Goal: Transaction & Acquisition: Purchase product/service

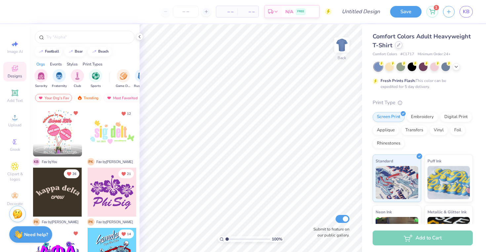
click at [399, 47] on div at bounding box center [398, 44] width 7 height 7
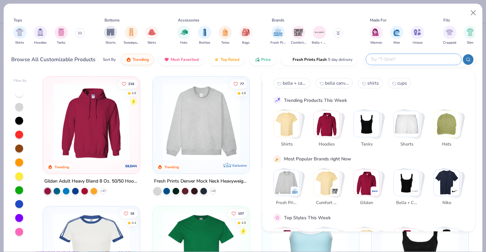
click at [431, 58] on input "text" at bounding box center [413, 59] width 87 height 8
click at [460, 12] on div "Tops Shirts Hoodies Tanks Bottoms Shorts Sweatpants Skirts Accessories Hats Bot…" at bounding box center [242, 30] width 463 height 39
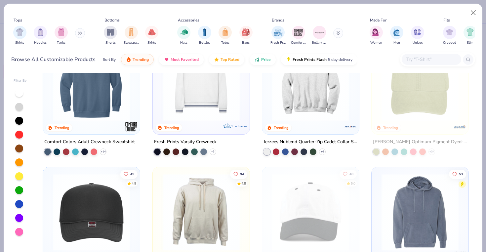
scroll to position [913, 0]
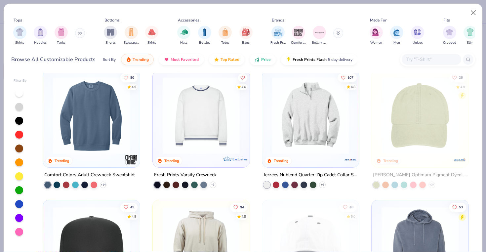
click at [426, 57] on input "text" at bounding box center [430, 59] width 51 height 8
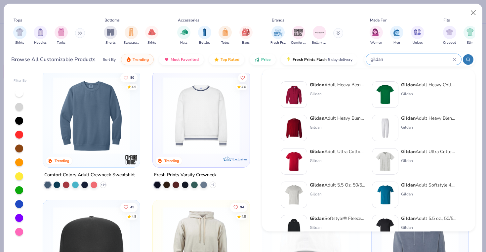
type input "gildan"
click at [322, 131] on div "Gildan Adult Heavy Blend Adult 8 Oz. 50/50 Fleece Crew Gildan" at bounding box center [336, 128] width 55 height 26
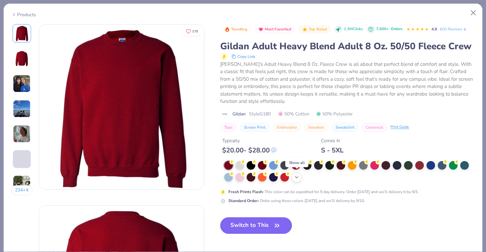
click at [295, 175] on icon at bounding box center [296, 176] width 5 height 5
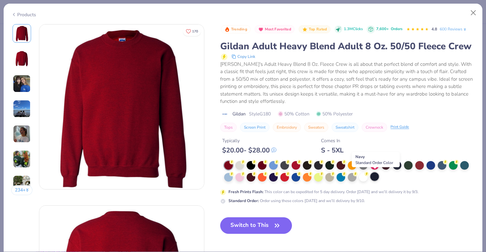
click at [373, 173] on div at bounding box center [374, 176] width 9 height 9
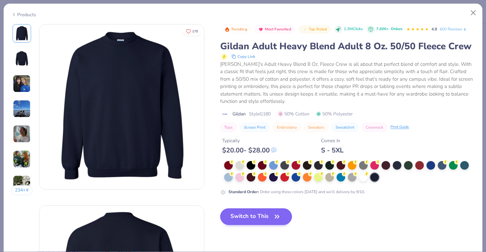
click at [259, 214] on button "Switch to This" at bounding box center [256, 216] width 72 height 17
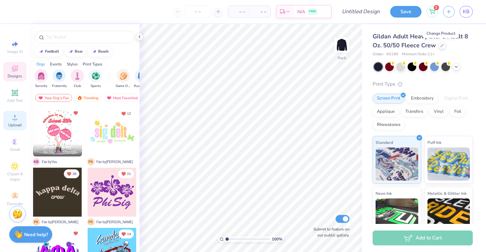
click at [12, 123] on span "Upload" at bounding box center [14, 124] width 13 height 5
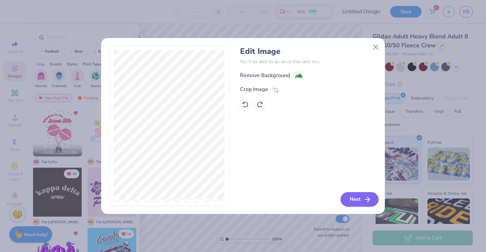
click at [350, 198] on button "Next" at bounding box center [359, 199] width 38 height 15
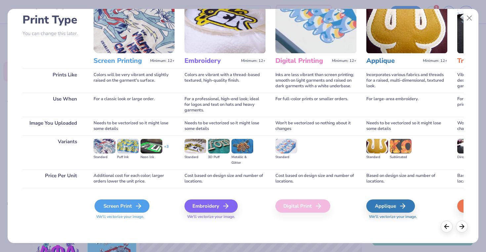
scroll to position [45, 0]
click at [133, 203] on div "Screen Print" at bounding box center [121, 205] width 55 height 13
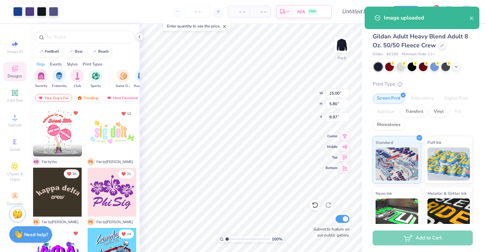
type input "9.04"
type input "3.50"
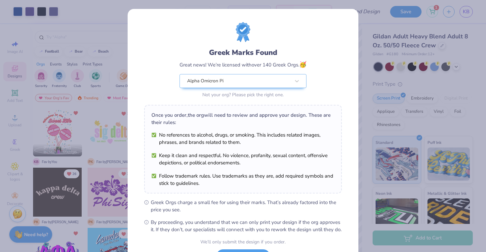
click at [245, 109] on body "Art colors – – Per Item – – Total Est. Delivery N/A FREE Design Title Save 1 KB…" at bounding box center [243, 126] width 486 height 252
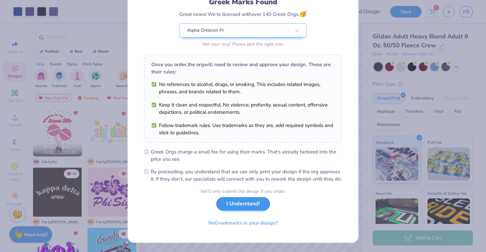
scroll to position [57, 0]
click at [241, 202] on button "I Understand!" at bounding box center [243, 204] width 54 height 14
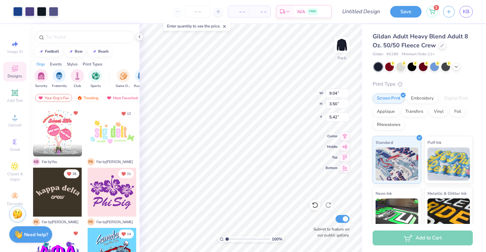
scroll to position [0, 0]
type input "5.37"
type input "5.98"
type input "2.31"
type input "3.00"
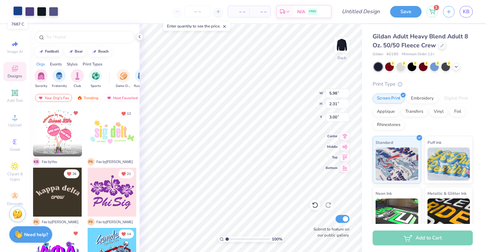
click at [19, 14] on div at bounding box center [17, 10] width 9 height 9
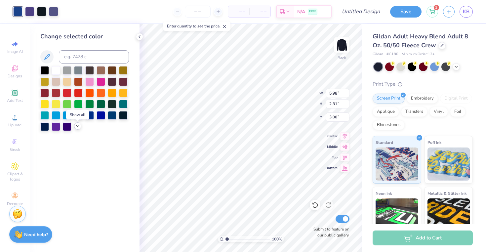
click at [77, 128] on icon at bounding box center [77, 125] width 5 height 5
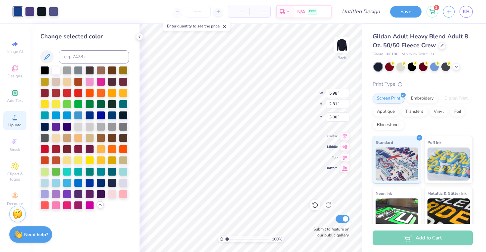
click at [18, 122] on span "Upload" at bounding box center [14, 124] width 13 height 5
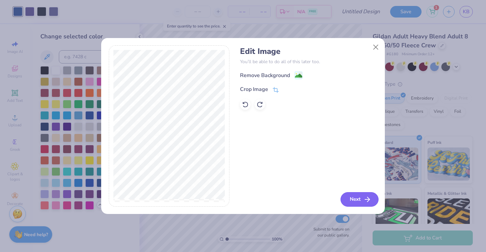
click at [353, 200] on button "Next" at bounding box center [359, 199] width 38 height 15
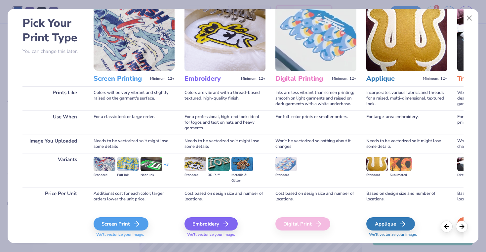
scroll to position [33, 0]
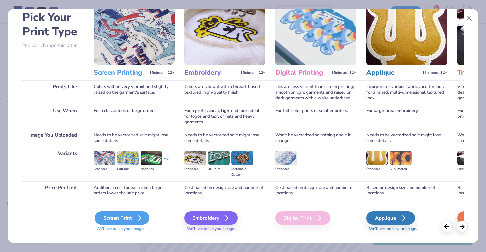
click at [141, 215] on icon at bounding box center [138, 218] width 8 height 8
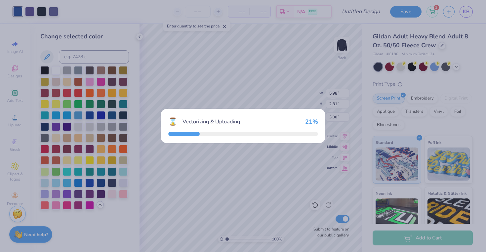
type input "15.00"
type input "10.86"
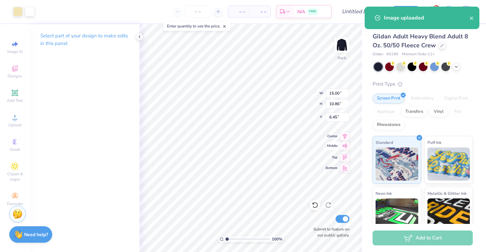
type input "8.54"
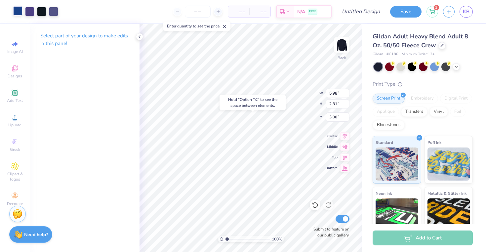
click at [18, 11] on div at bounding box center [17, 10] width 9 height 9
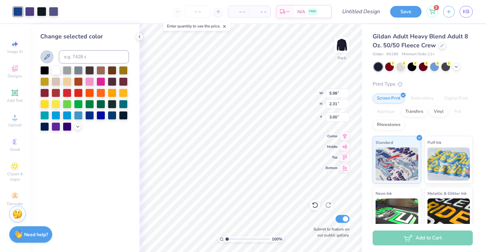
click at [47, 54] on icon at bounding box center [47, 57] width 8 height 8
click at [29, 9] on div at bounding box center [29, 10] width 9 height 9
click at [48, 57] on icon at bounding box center [47, 57] width 8 height 8
click at [30, 15] on div at bounding box center [29, 10] width 9 height 9
click at [50, 56] on icon at bounding box center [47, 57] width 8 height 8
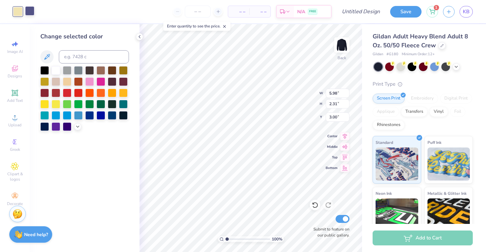
click at [32, 13] on div at bounding box center [29, 10] width 9 height 9
click at [50, 58] on icon at bounding box center [47, 57] width 8 height 8
click at [49, 14] on div "– – Per Item – – Total Est. Delivery N/A FREE" at bounding box center [179, 11] width 304 height 23
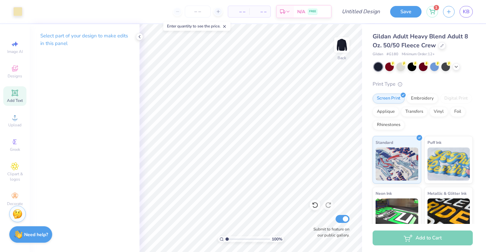
click at [17, 90] on icon at bounding box center [15, 93] width 8 height 8
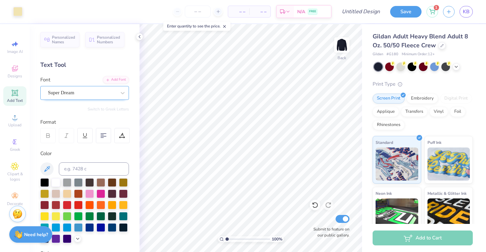
click at [62, 90] on span "Super Dream" at bounding box center [61, 93] width 26 height 8
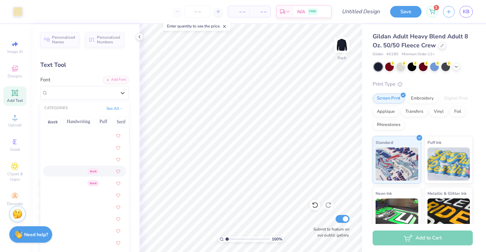
scroll to position [996, 0]
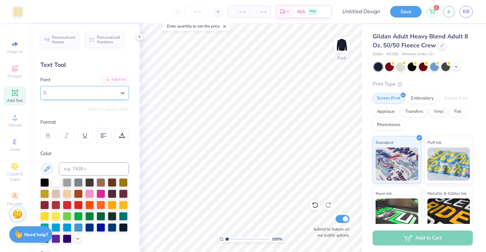
click at [114, 90] on div "Super Dream" at bounding box center [82, 93] width 68 height 8
click at [18, 127] on span "Upload" at bounding box center [14, 124] width 13 height 5
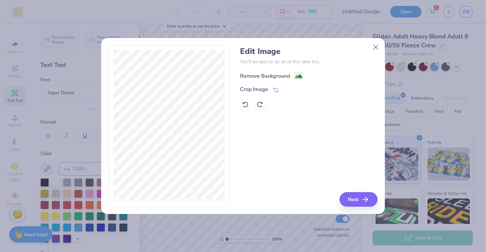
click at [267, 73] on div "Remove Background" at bounding box center [265, 76] width 50 height 8
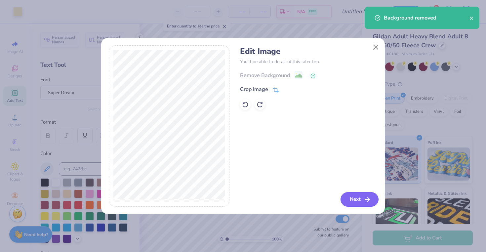
click at [355, 200] on button "Next" at bounding box center [359, 199] width 38 height 15
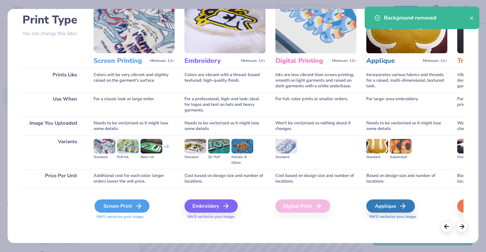
scroll to position [45, 0]
click at [113, 208] on div "Screen Print" at bounding box center [121, 205] width 55 height 13
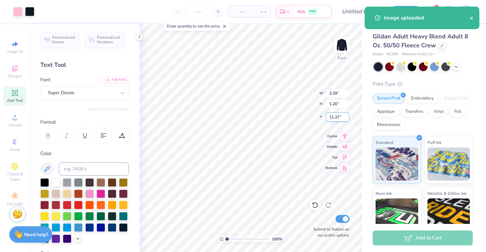
type input "1.35"
type input "0.48"
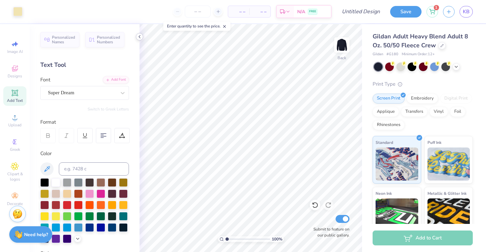
click at [140, 35] on polyline at bounding box center [139, 36] width 1 height 3
